Goal: Use online tool/utility: Utilize a website feature to perform a specific function

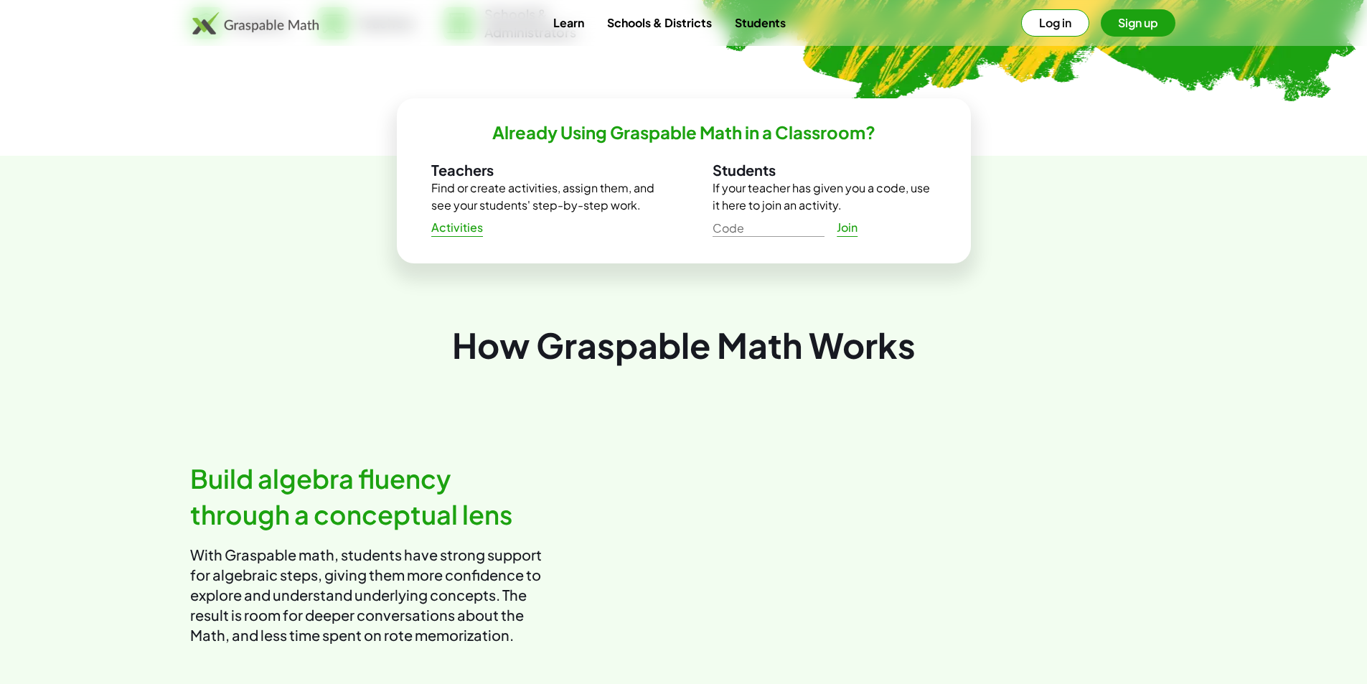
scroll to position [790, 0]
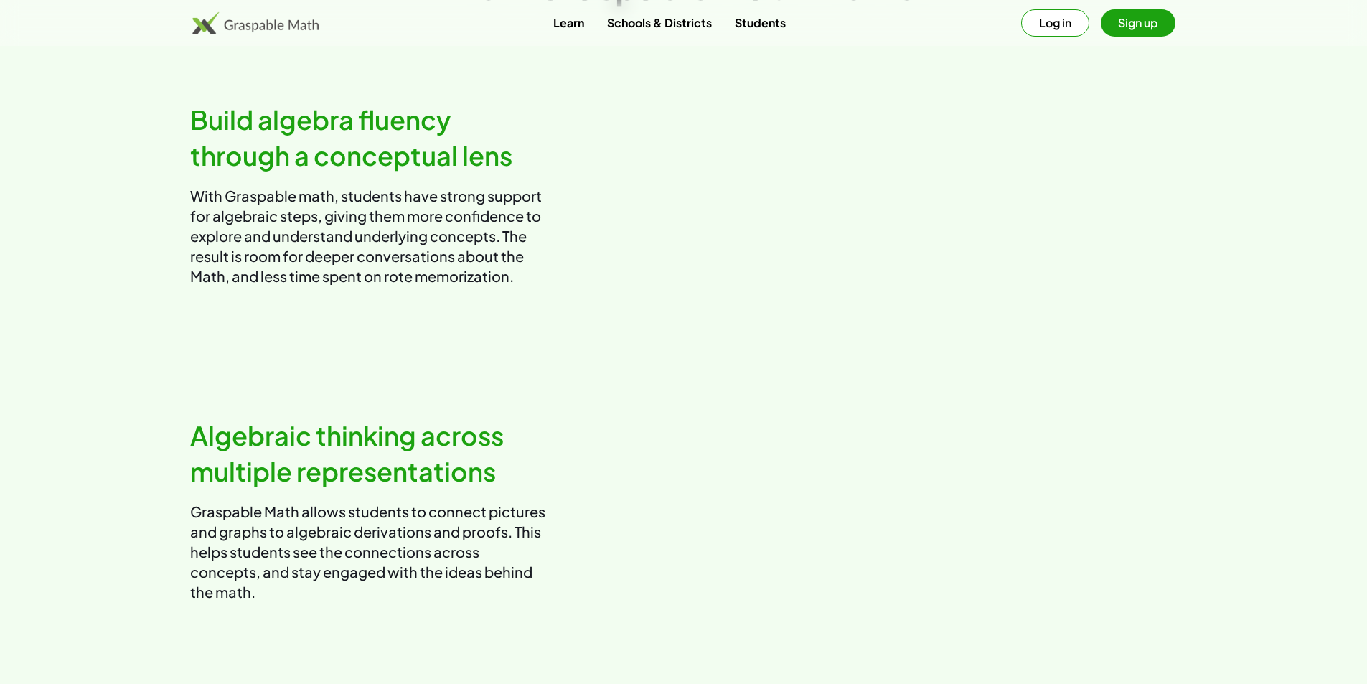
click at [1045, 20] on button "Log in" at bounding box center [1055, 22] width 68 height 27
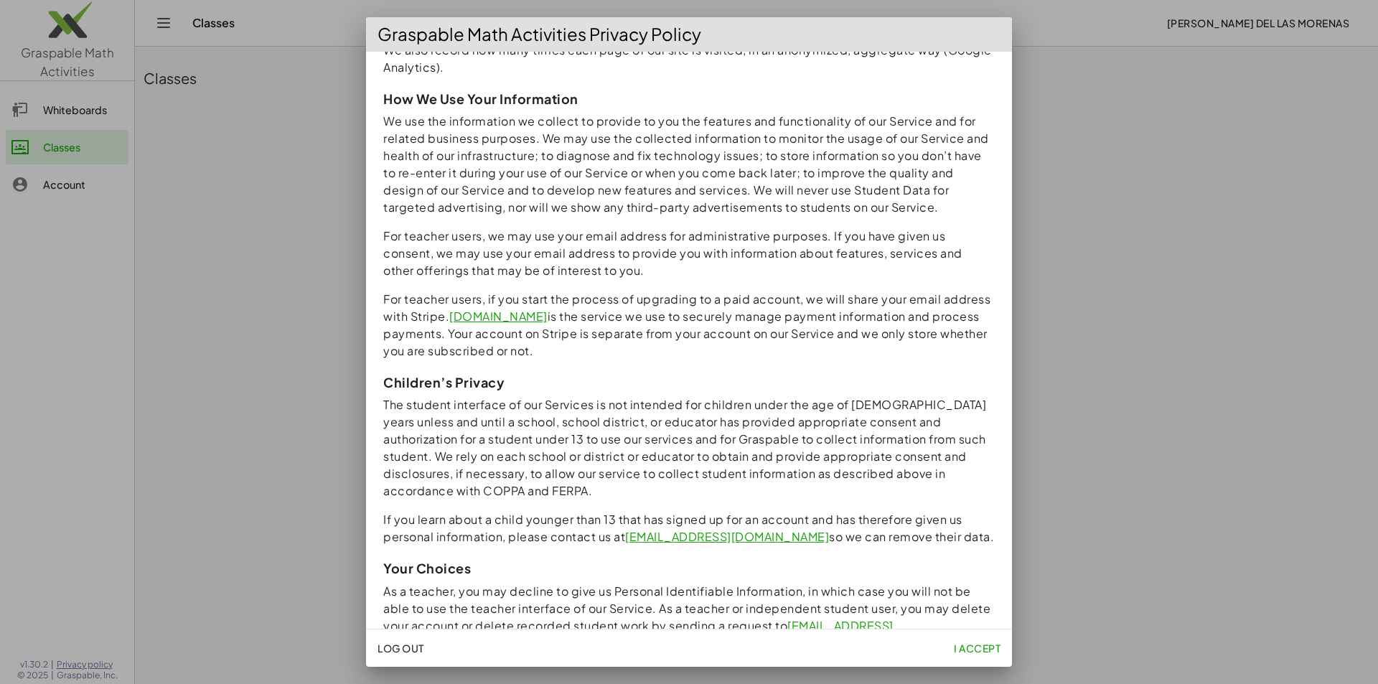
scroll to position [1122, 0]
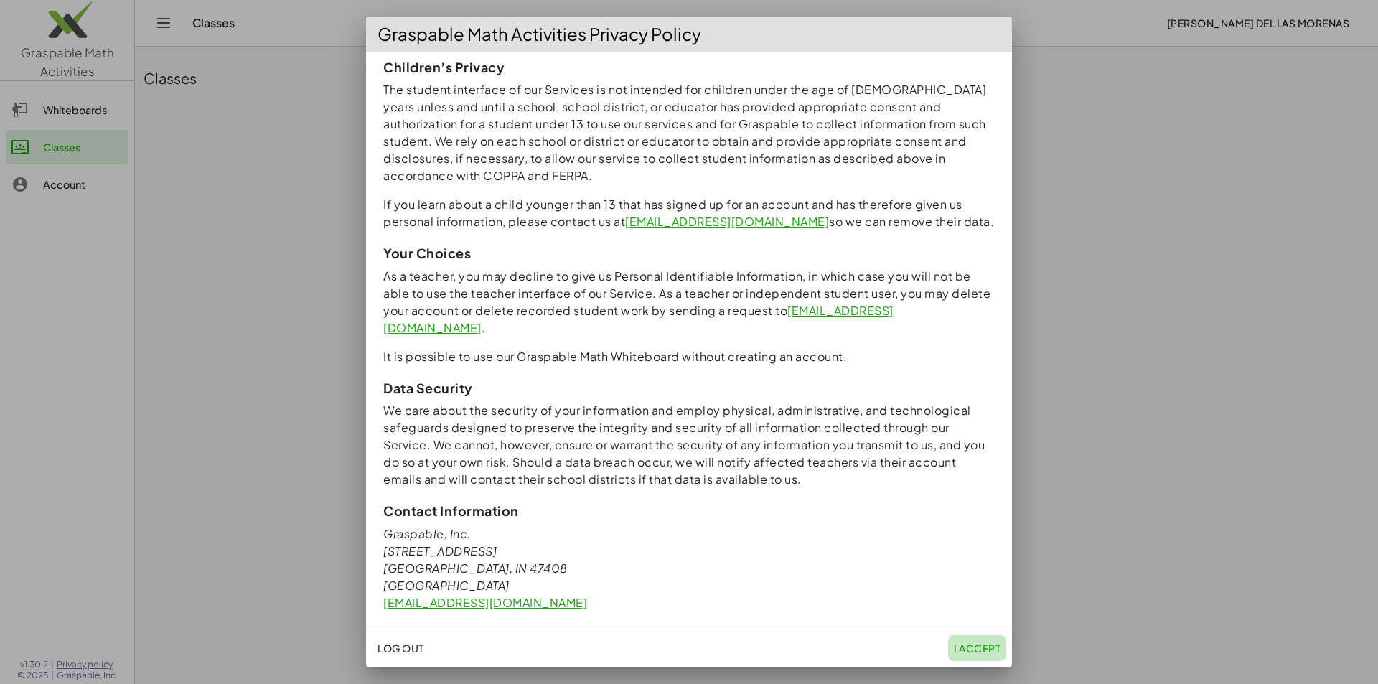
click at [954, 651] on span "I accept" at bounding box center [977, 648] width 47 height 13
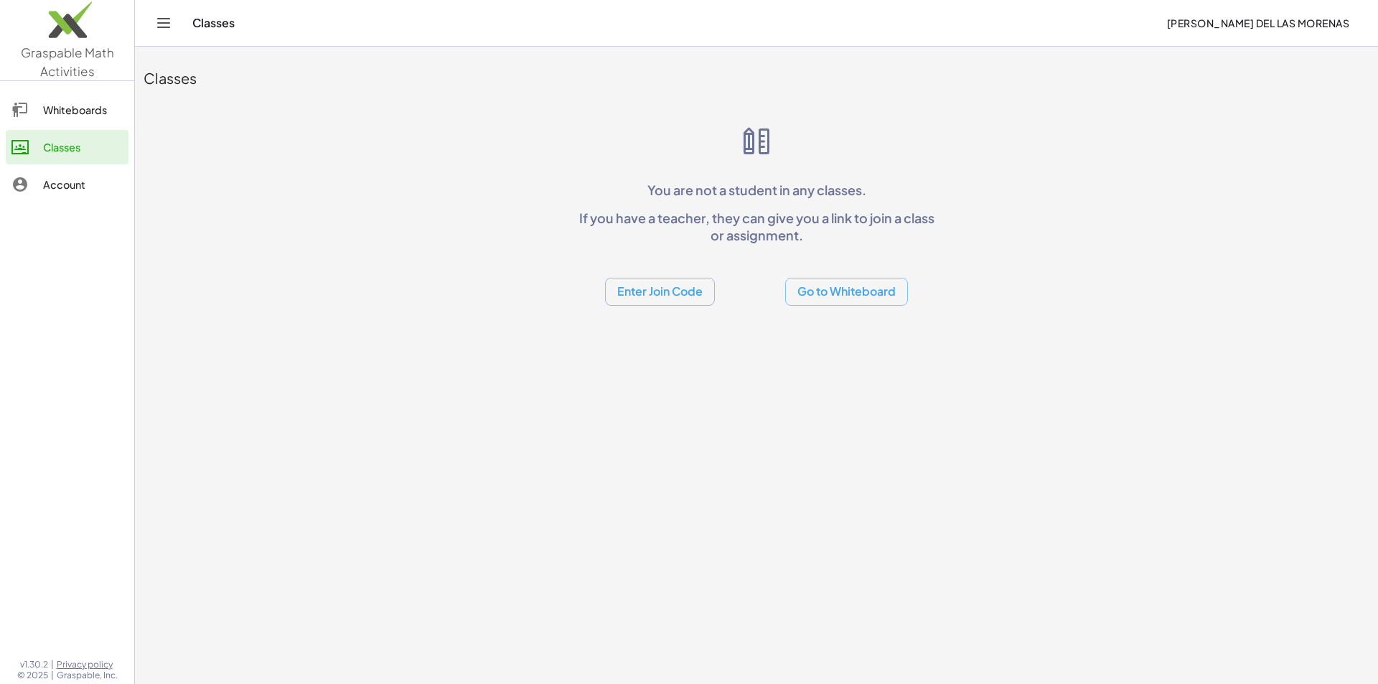
click at [30, 103] on div at bounding box center [27, 109] width 32 height 17
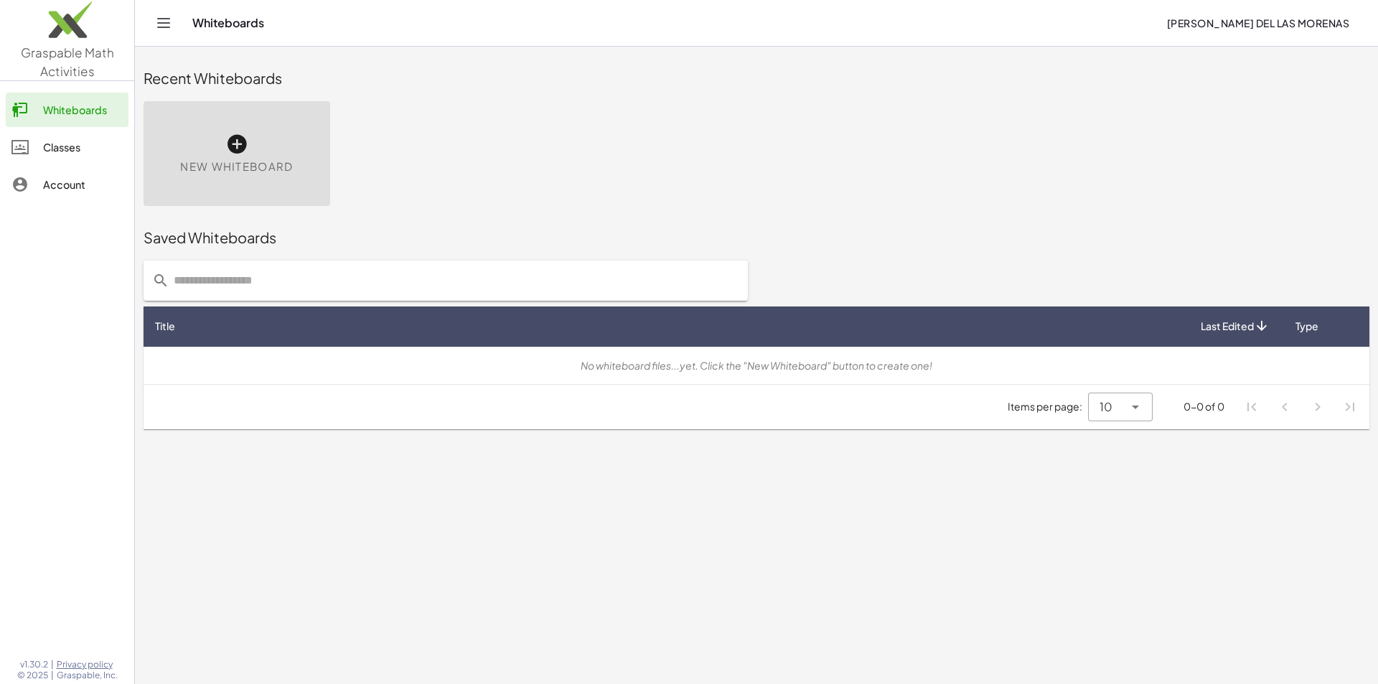
click at [249, 165] on span "New Whiteboard" at bounding box center [236, 167] width 113 height 17
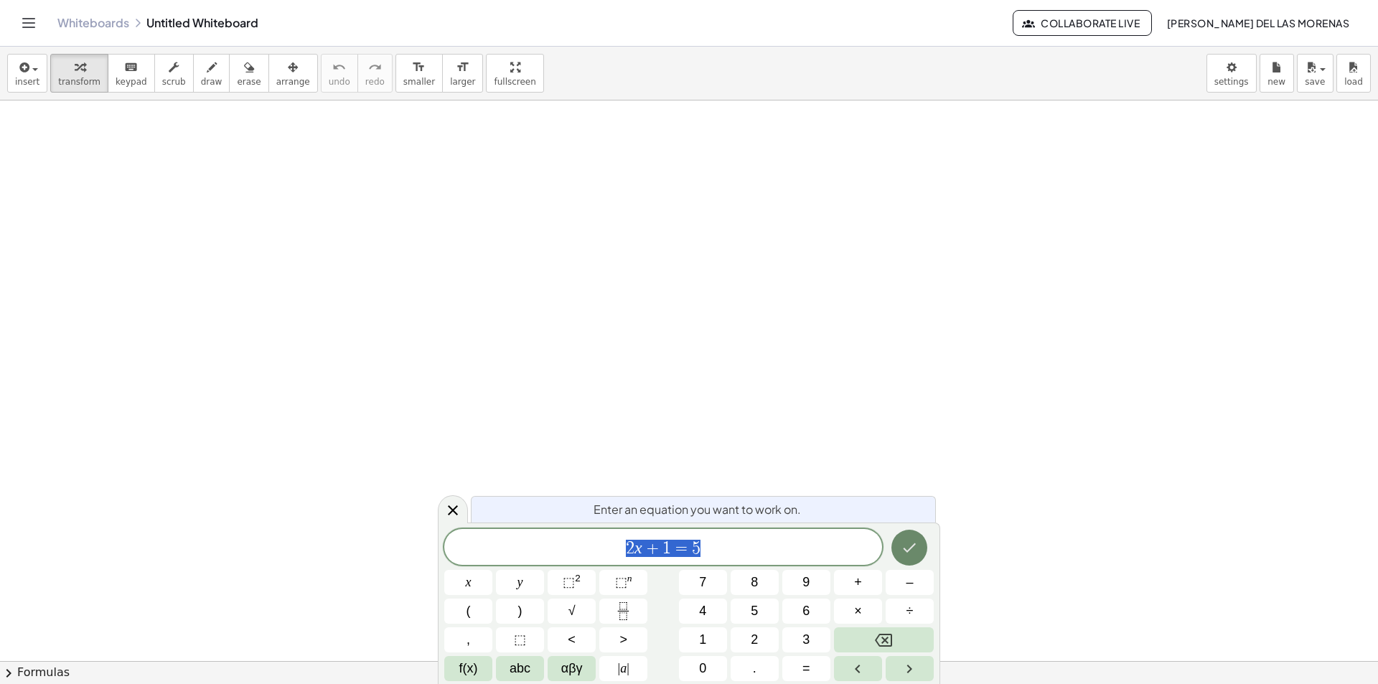
click at [912, 551] on icon "Done" at bounding box center [909, 547] width 17 height 17
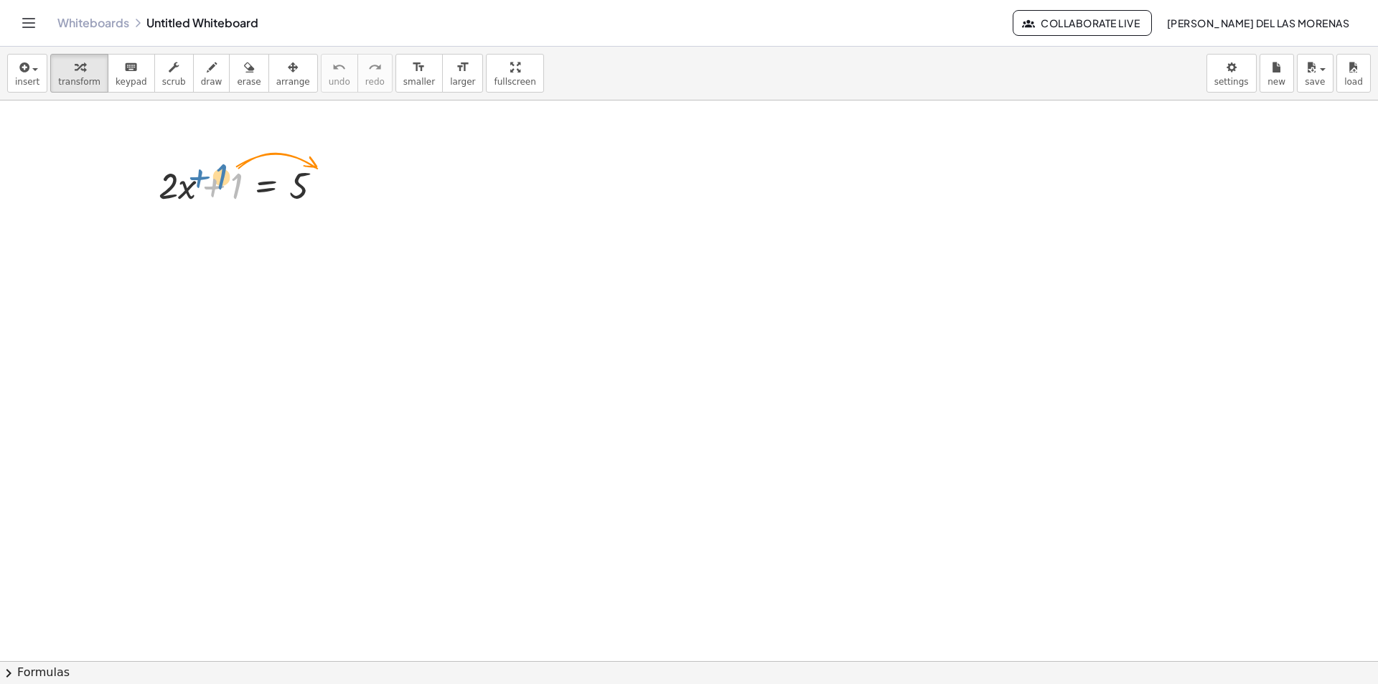
drag, startPoint x: 240, startPoint y: 180, endPoint x: 223, endPoint y: 170, distance: 19.3
click at [223, 170] on div at bounding box center [245, 184] width 189 height 49
drag, startPoint x: 129, startPoint y: 209, endPoint x: 190, endPoint y: 322, distance: 128.1
click at [181, 241] on div at bounding box center [689, 660] width 1378 height 1121
drag, startPoint x: 207, startPoint y: 291, endPoint x: 205, endPoint y: 212, distance: 78.3
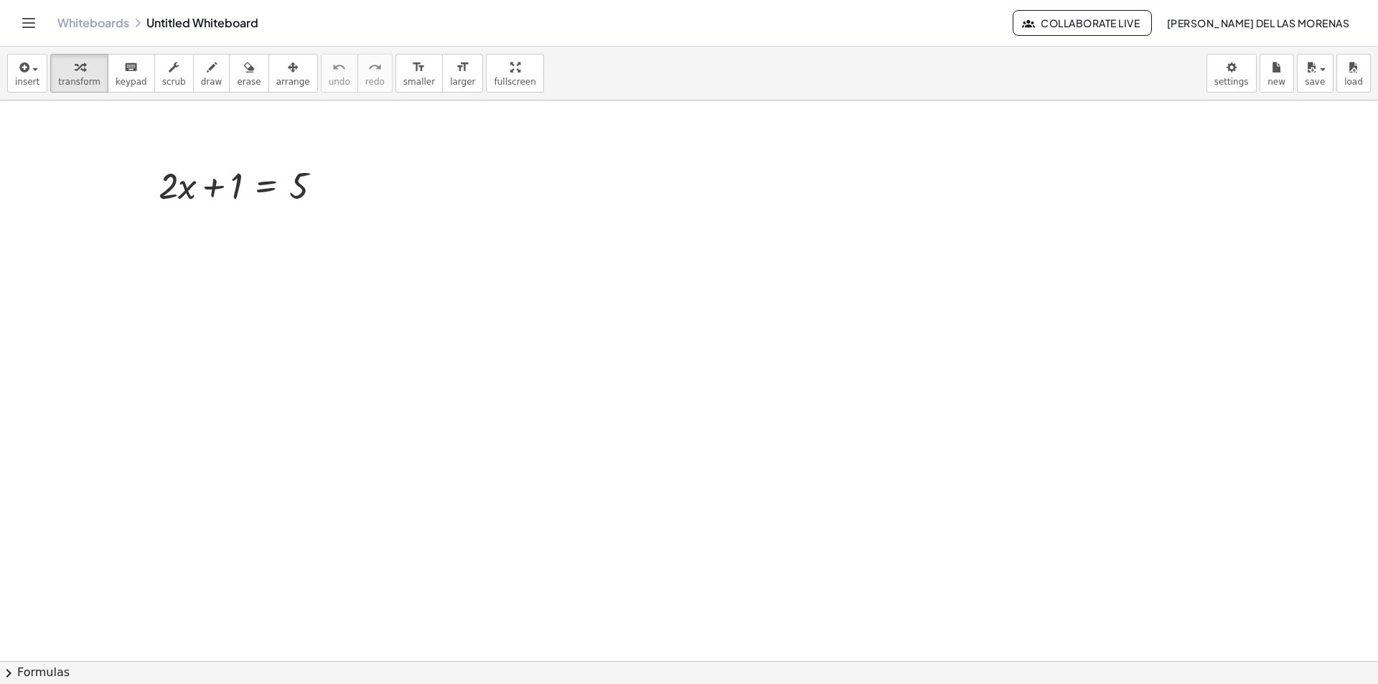
click at [202, 240] on div at bounding box center [689, 660] width 1378 height 1121
drag, startPoint x: 225, startPoint y: 191, endPoint x: 220, endPoint y: 183, distance: 9.4
click at [220, 183] on div at bounding box center [245, 184] width 189 height 49
drag, startPoint x: 322, startPoint y: 183, endPoint x: 356, endPoint y: 199, distance: 37.9
click at [356, 199] on div "+ · 2 · x + 1 = 5" at bounding box center [689, 660] width 1378 height 1121
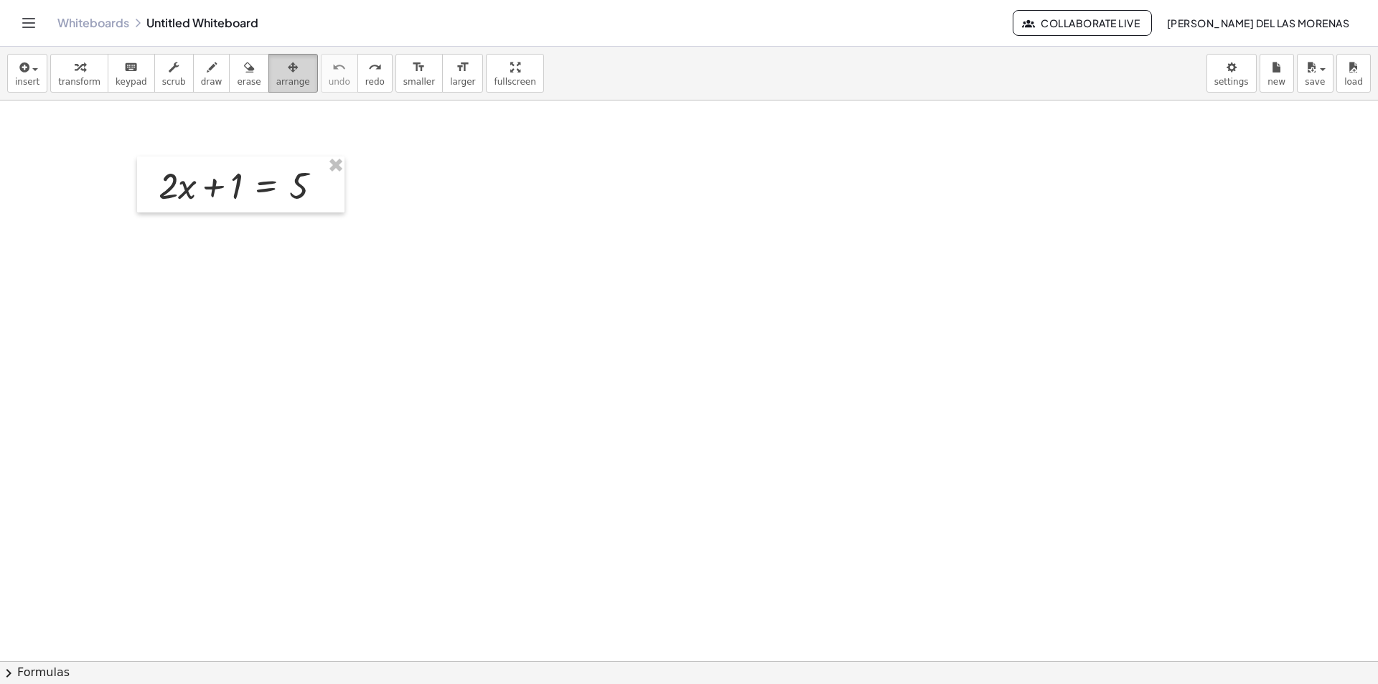
click at [276, 80] on span "arrange" at bounding box center [293, 82] width 34 height 10
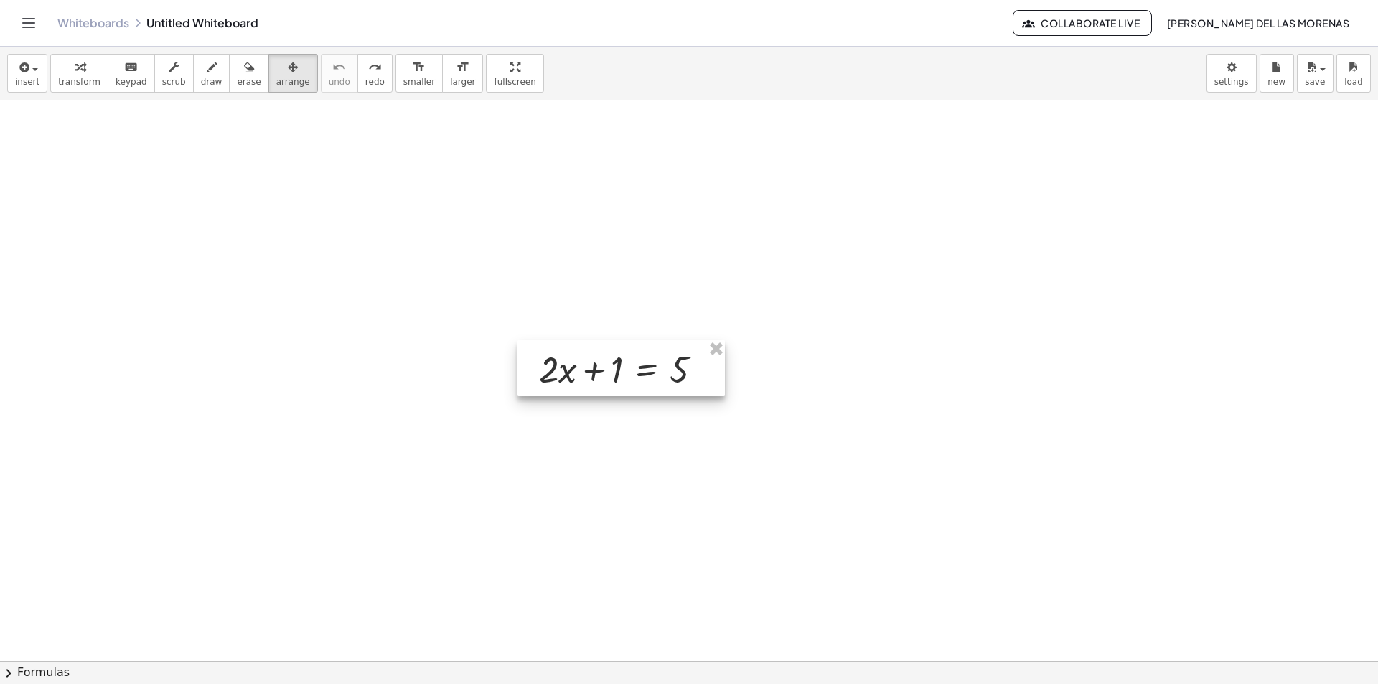
drag, startPoint x: 251, startPoint y: 182, endPoint x: 631, endPoint y: 365, distance: 422.5
click at [631, 365] on div at bounding box center [621, 368] width 207 height 56
click at [72, 80] on span "transform" at bounding box center [79, 82] width 42 height 10
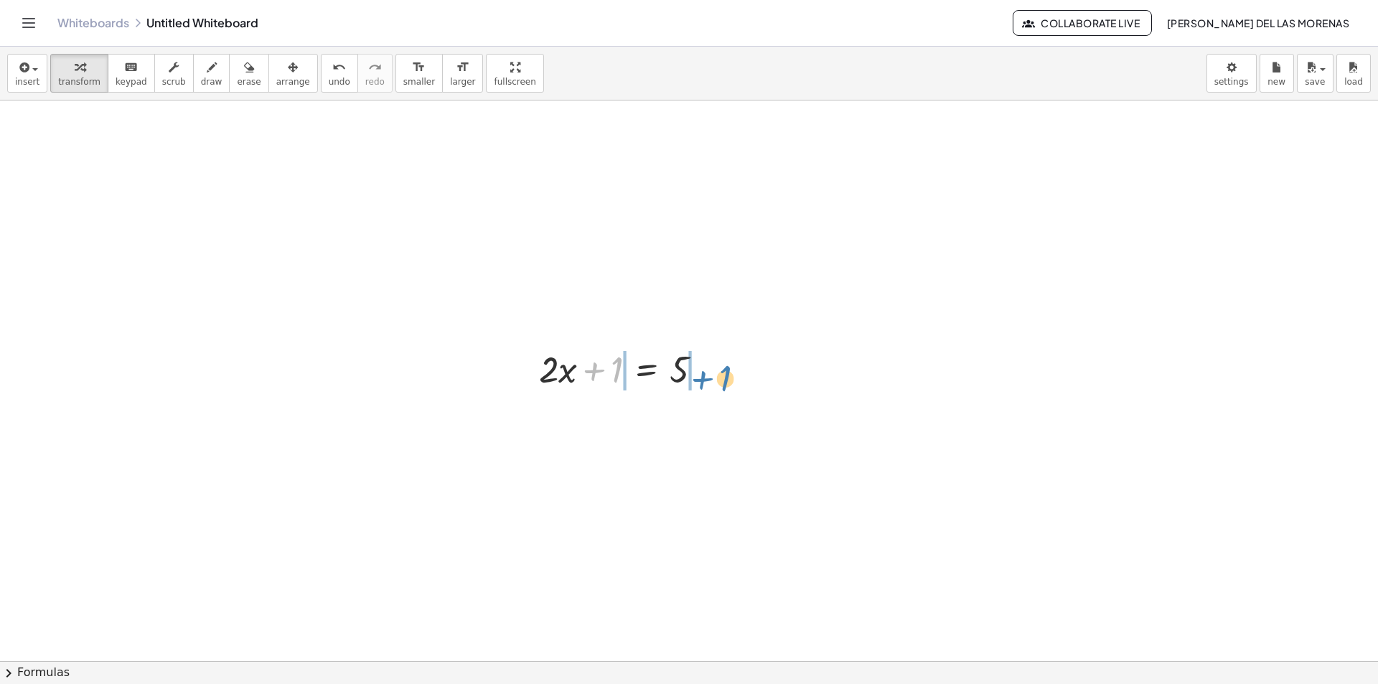
drag, startPoint x: 612, startPoint y: 370, endPoint x: 720, endPoint y: 378, distance: 108.7
click at [720, 378] on div at bounding box center [626, 368] width 189 height 49
click at [704, 367] on div at bounding box center [707, 370] width 16 height 16
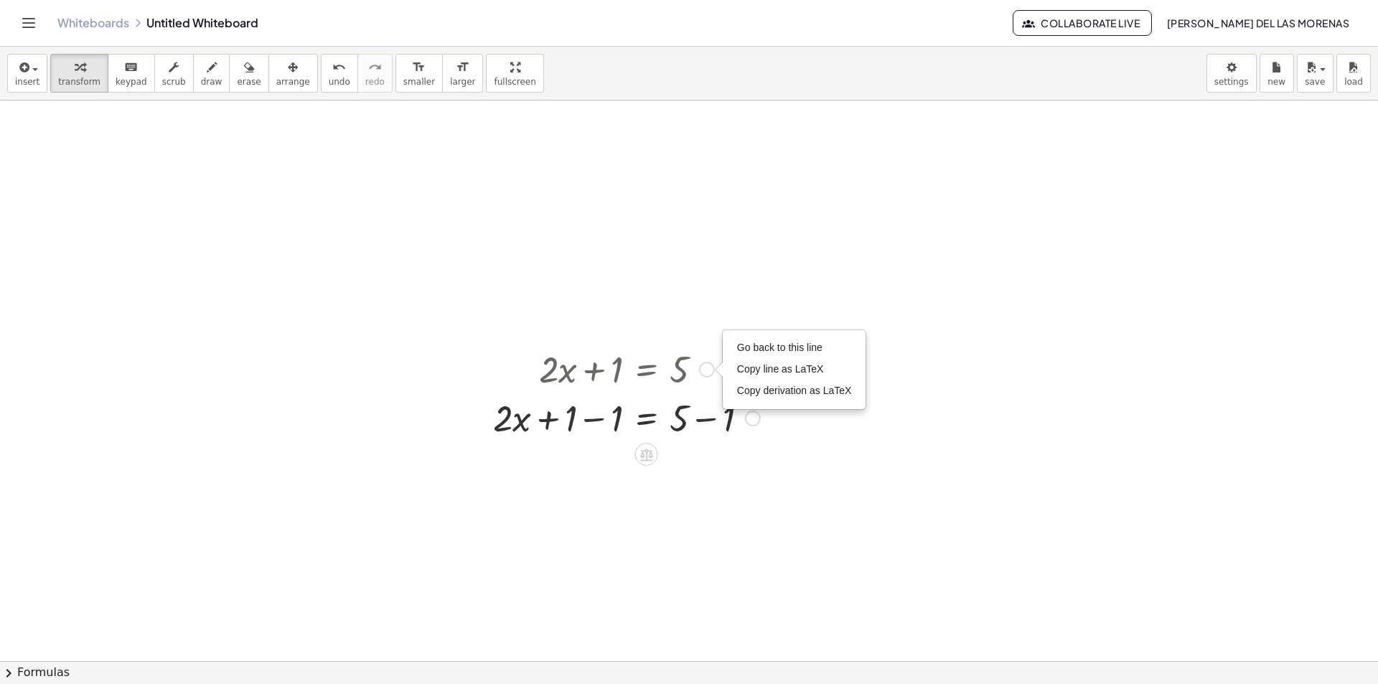
click at [705, 369] on div "Go back to this line Copy line as LaTeX Copy derivation as LaTeX" at bounding box center [707, 370] width 16 height 16
click at [286, 235] on div at bounding box center [689, 660] width 1378 height 1121
drag, startPoint x: 598, startPoint y: 373, endPoint x: 645, endPoint y: 383, distance: 48.4
click at [645, 383] on div at bounding box center [626, 368] width 281 height 49
click at [650, 451] on icon at bounding box center [646, 455] width 13 height 12
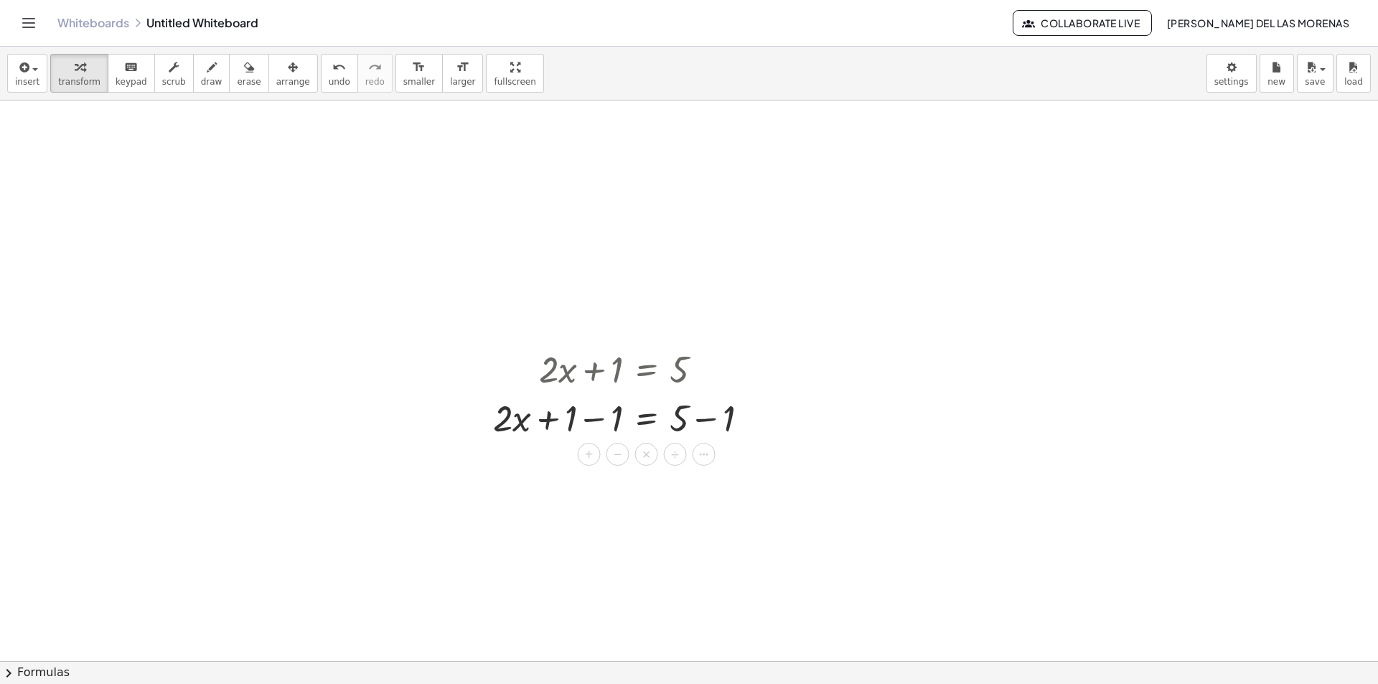
click at [708, 500] on div at bounding box center [689, 660] width 1378 height 1121
click at [716, 418] on div at bounding box center [626, 417] width 281 height 49
click at [599, 470] on div at bounding box center [626, 465] width 281 height 49
drag, startPoint x: 596, startPoint y: 471, endPoint x: 694, endPoint y: 503, distance: 103.5
click at [604, 549] on div at bounding box center [626, 526] width 281 height 72
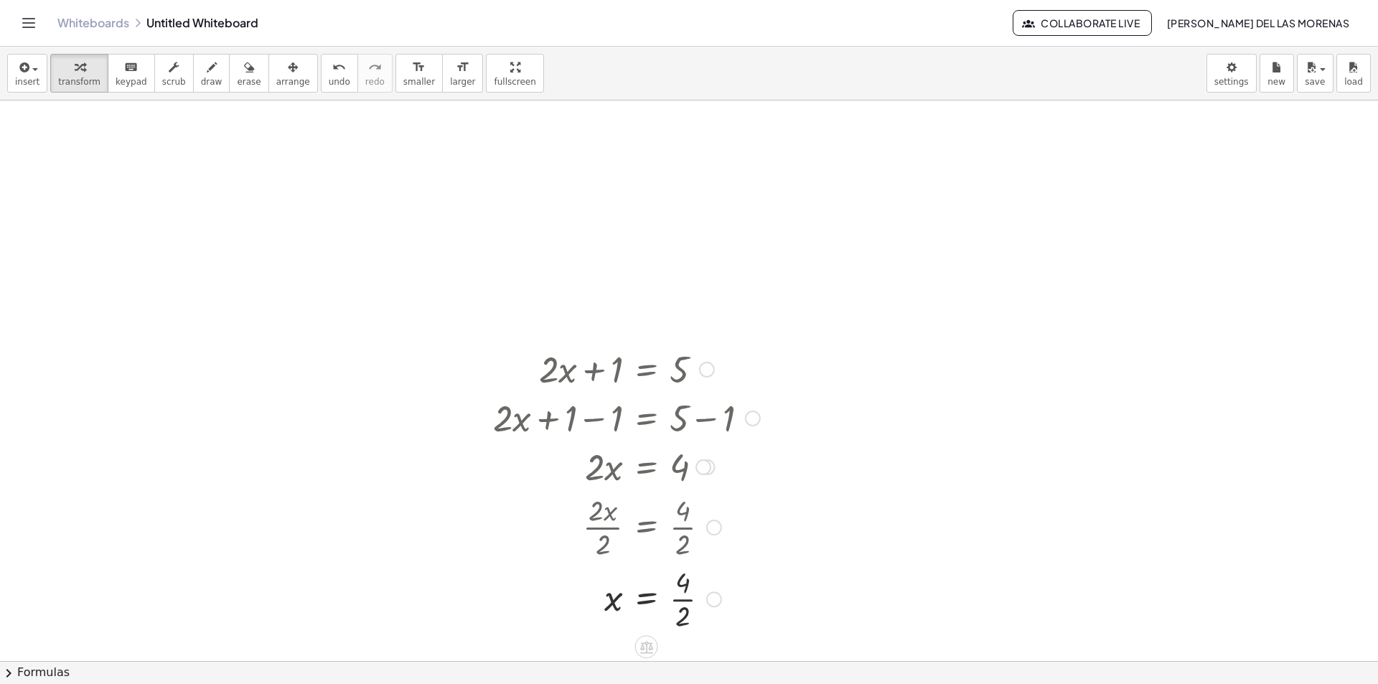
click at [681, 527] on div at bounding box center [615, 526] width 303 height 72
click at [673, 611] on div at bounding box center [626, 598] width 281 height 72
drag, startPoint x: 619, startPoint y: 599, endPoint x: 691, endPoint y: 617, distance: 74.5
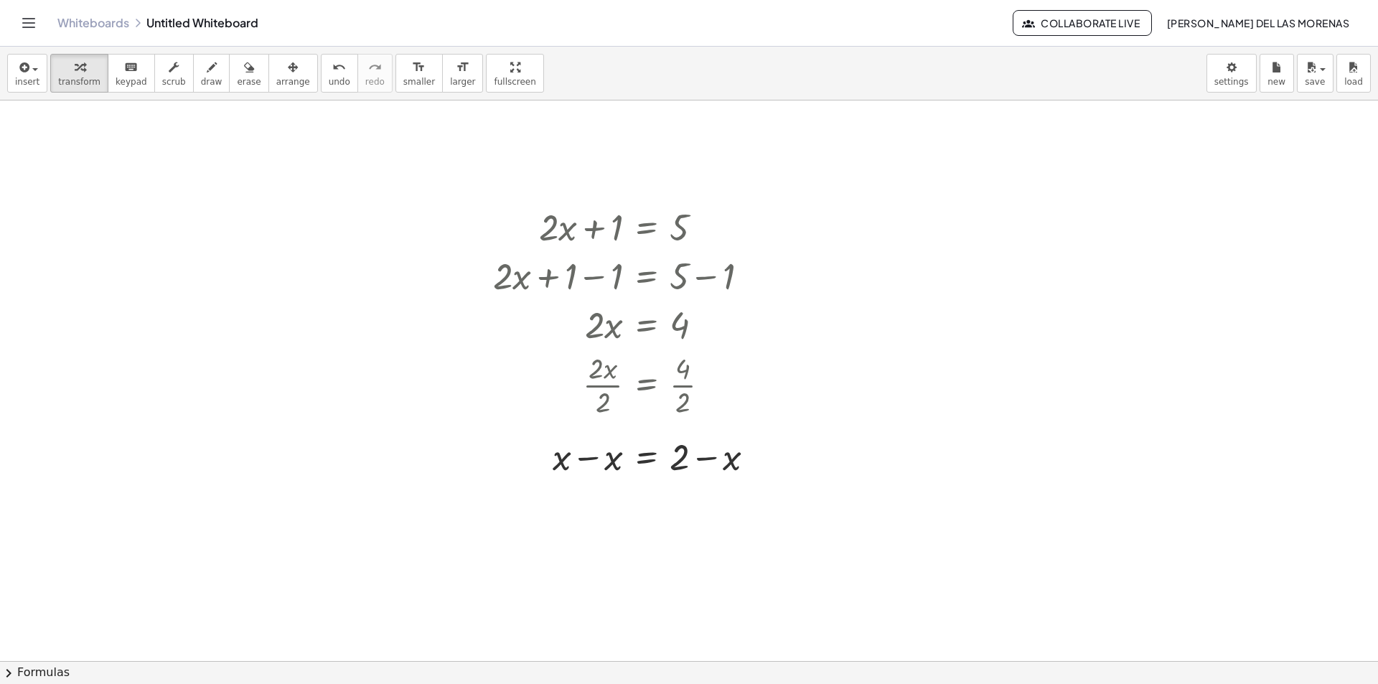
scroll to position [144, 0]
click at [576, 460] on div at bounding box center [630, 454] width 288 height 49
click at [703, 461] on div at bounding box center [604, 454] width 340 height 49
click at [701, 519] on div at bounding box center [630, 503] width 288 height 49
click at [701, 507] on div at bounding box center [630, 503] width 288 height 49
